Goal: Information Seeking & Learning: Learn about a topic

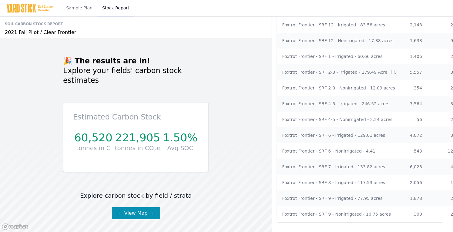
scroll to position [0, 3]
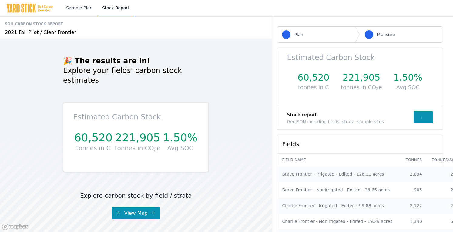
click at [79, 7] on link "Sample Plan" at bounding box center [79, 8] width 36 height 16
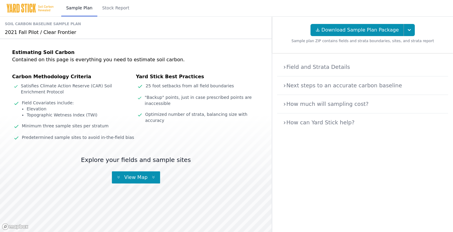
click at [298, 68] on summary "Field and Strata Details" at bounding box center [362, 67] width 161 height 8
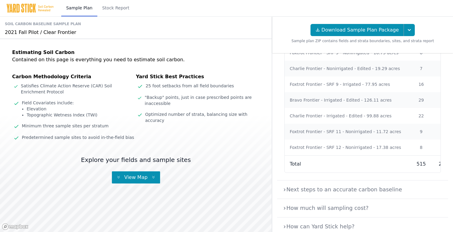
scroll to position [430, 0]
click at [351, 185] on summary "Next steps to an accurate carbon baseline" at bounding box center [362, 189] width 161 height 8
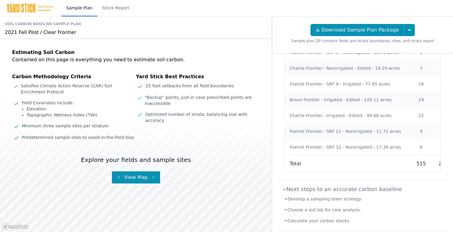
scroll to position [463, 0]
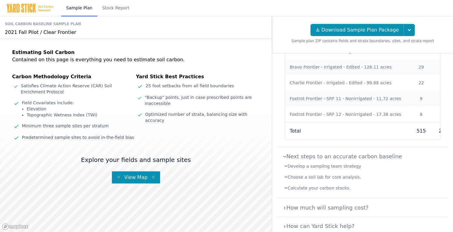
click at [359, 203] on summary "How much will sampling cost?" at bounding box center [362, 207] width 161 height 8
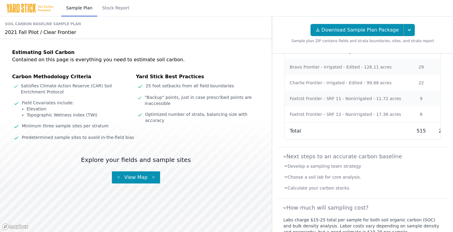
scroll to position [491, 0]
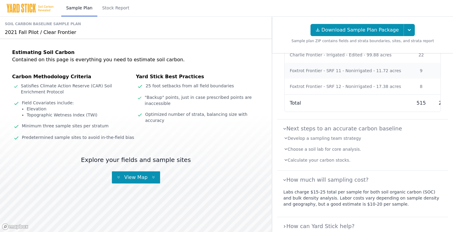
click at [368, 222] on details "How can Yard Stick help? Yard Stick can provide sampling services for carbon st…" at bounding box center [362, 226] width 171 height 18
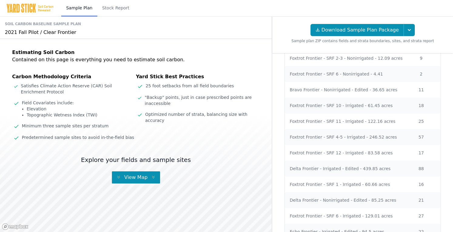
scroll to position [0, 0]
